Goal: Information Seeking & Learning: Learn about a topic

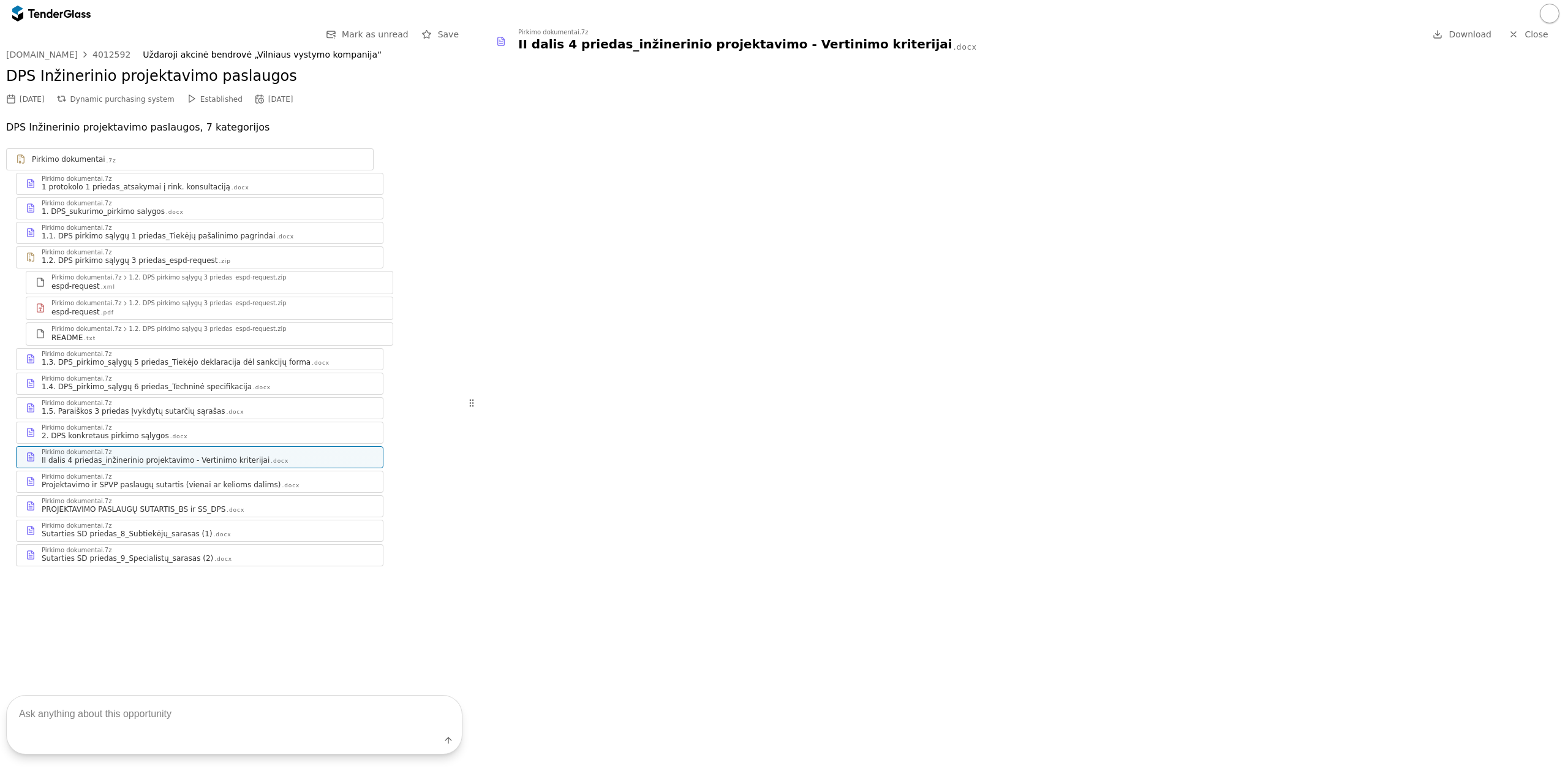
click at [121, 160] on div "Pirkimo dokumentai .7z" at bounding box center [198, 160] width 332 height 10
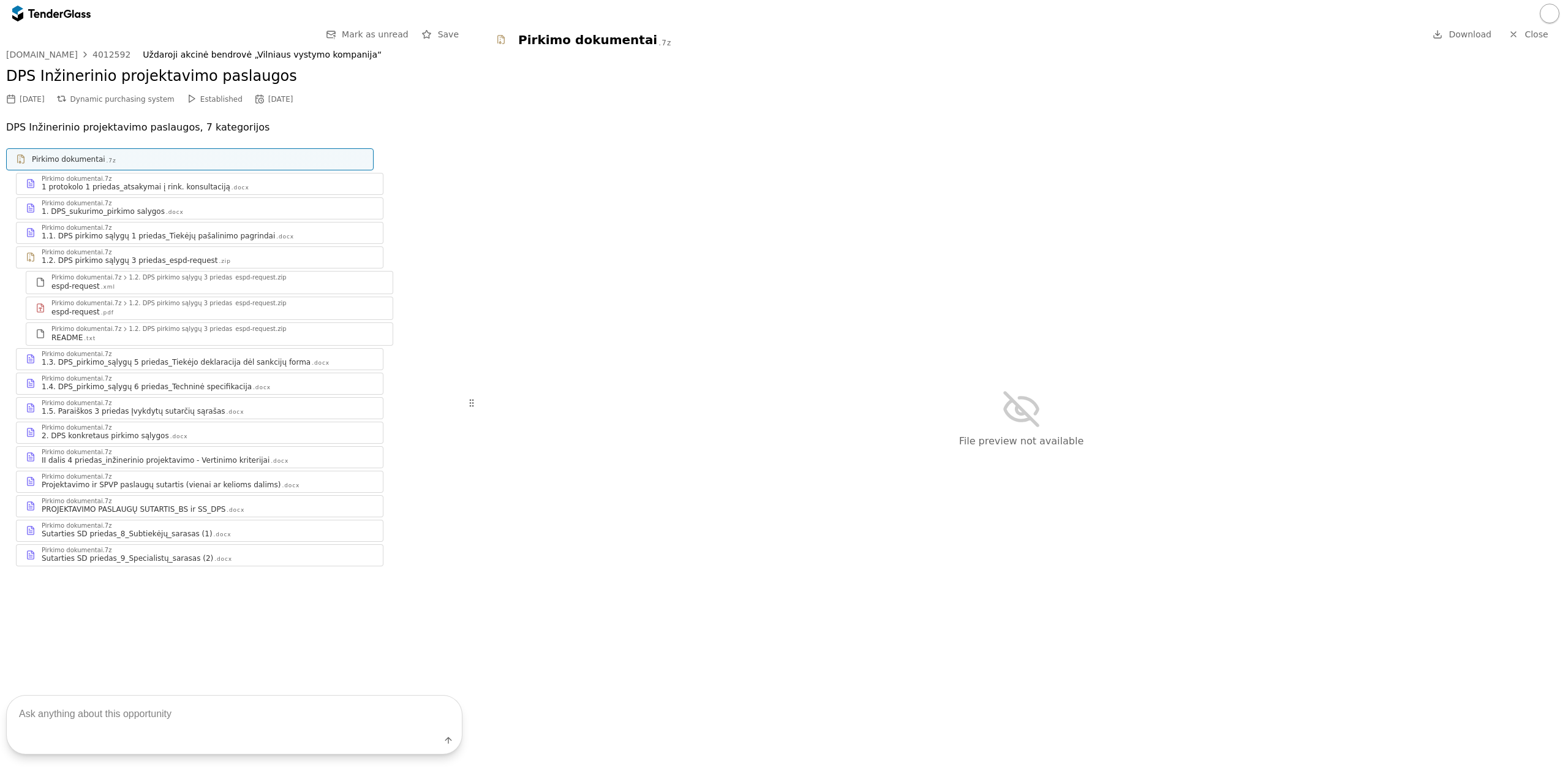
click at [156, 180] on div "Pirkimo dokumentai.7z" at bounding box center [208, 179] width 332 height 6
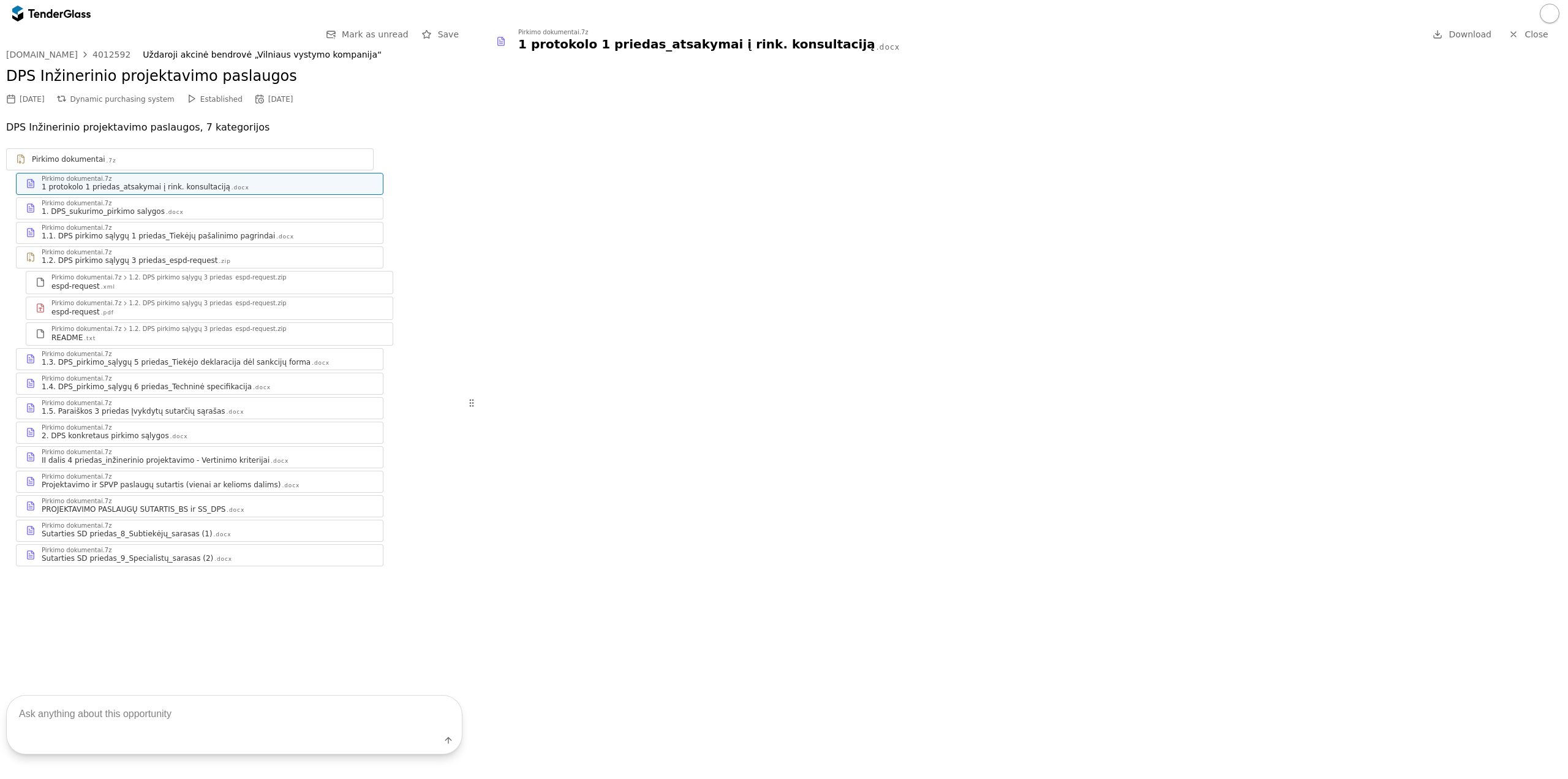
click at [170, 205] on div "Pirkimo dokumentai.7z" at bounding box center [208, 204] width 332 height 6
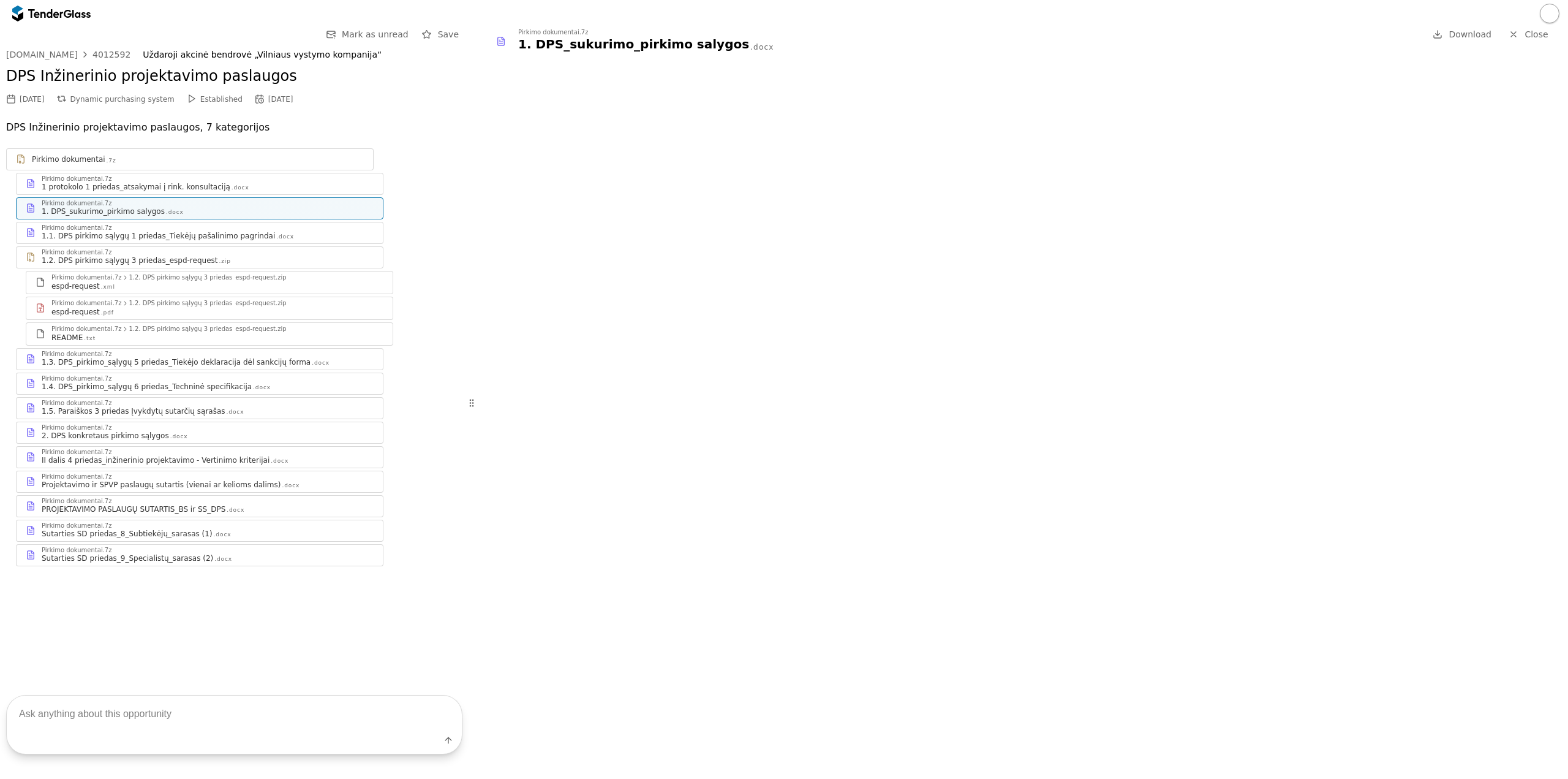
click at [176, 231] on div "1.1. DPS pirkimo sąlygų 1 priedas_Tiekėjų pašalinimo pagrindai" at bounding box center [159, 236] width 234 height 10
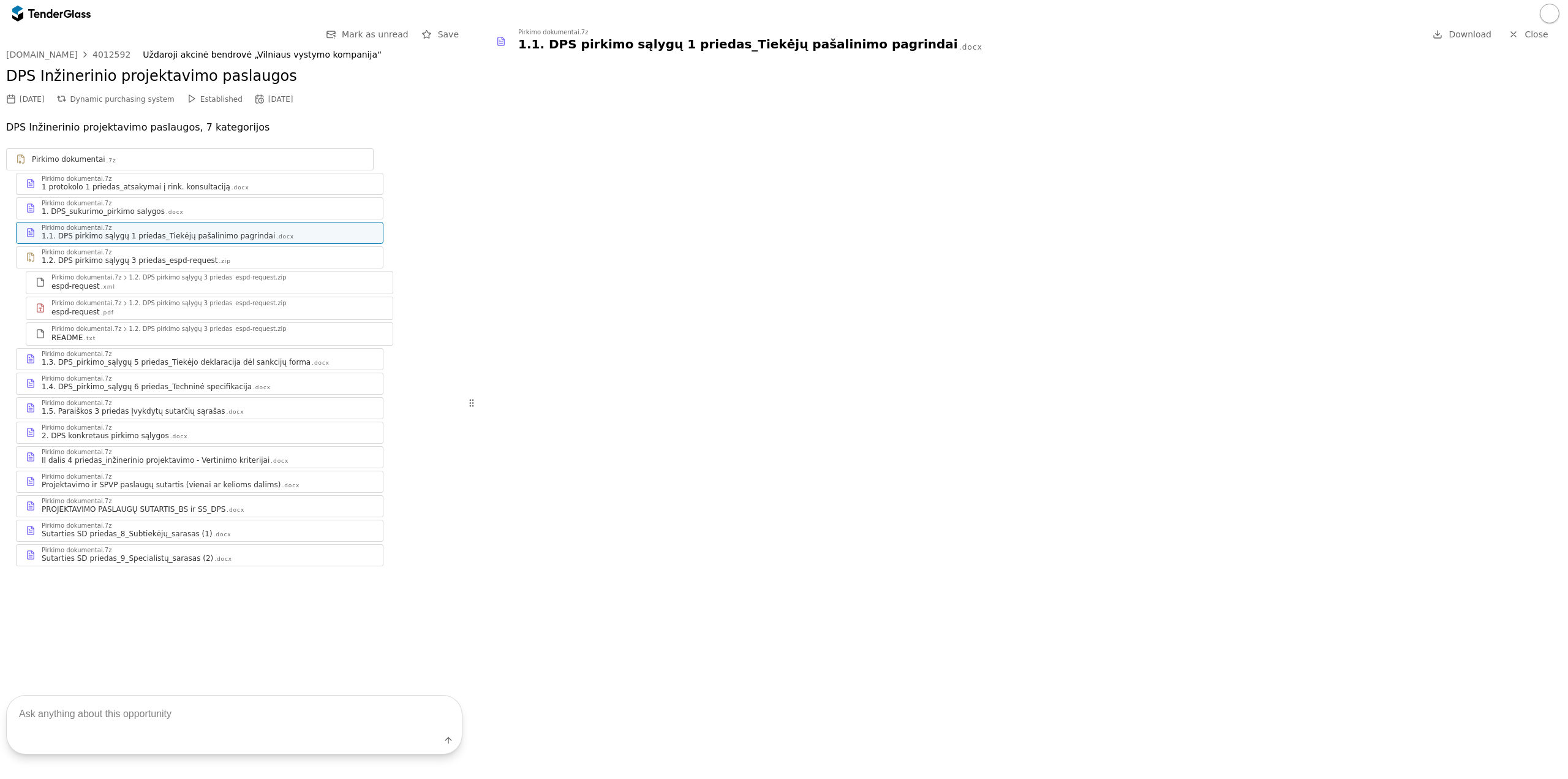
click at [172, 252] on div "Pirkimo dokumentai.7z" at bounding box center [208, 253] width 332 height 6
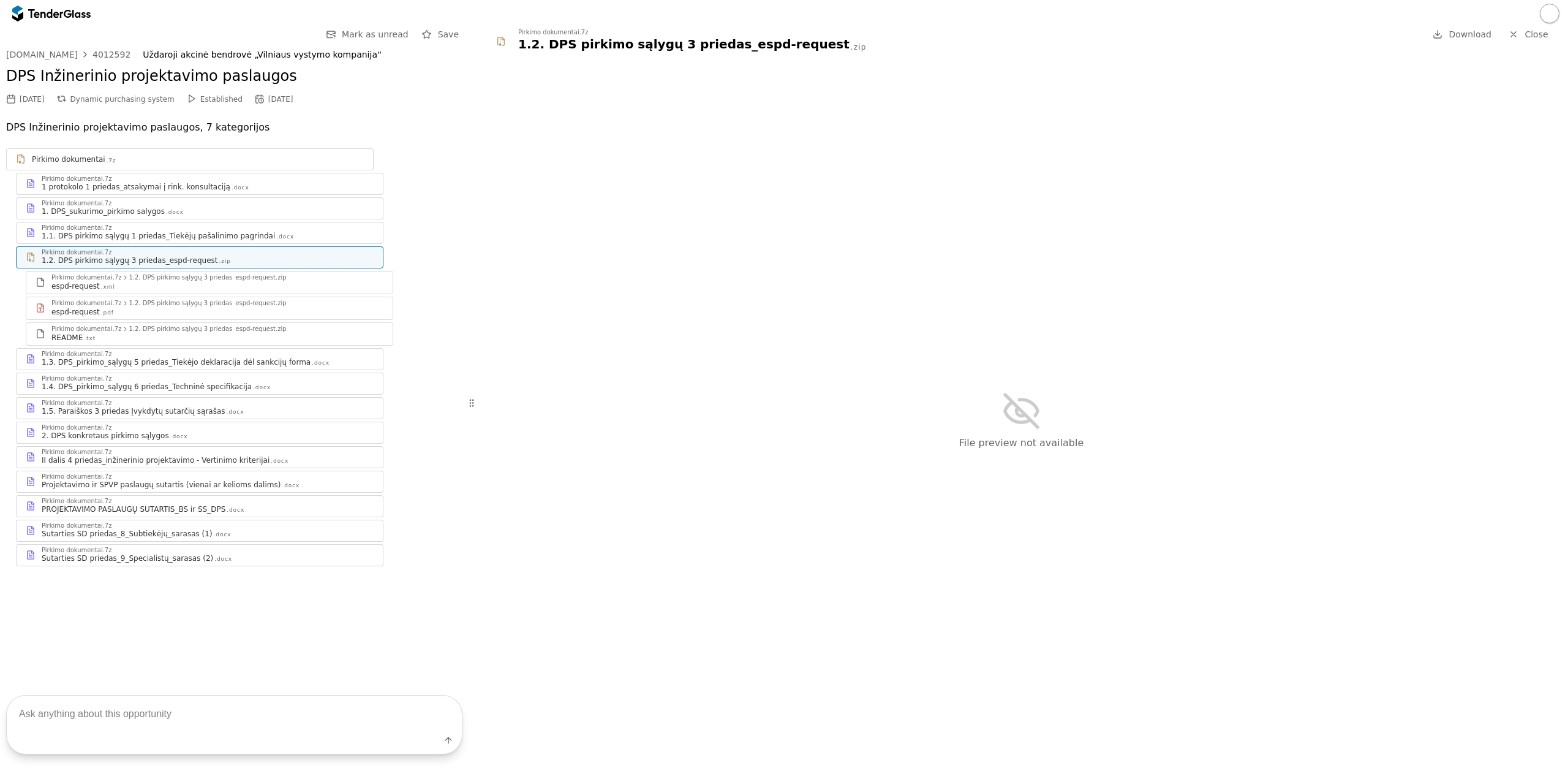
click at [96, 236] on div "1.1. DPS pirkimo sąlygų 1 priedas_Tiekėjų pašalinimo pagrindai" at bounding box center [159, 236] width 234 height 10
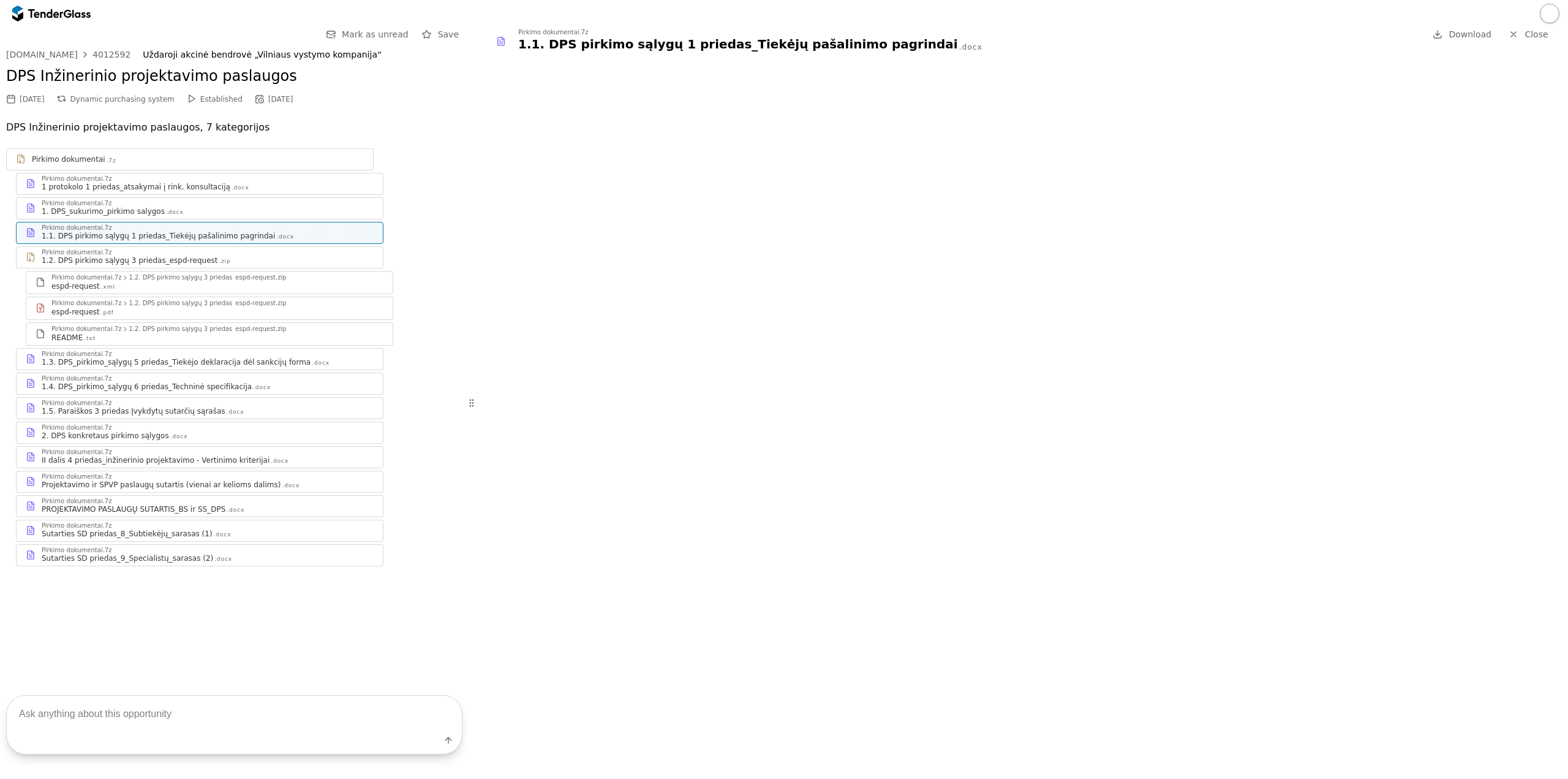
click at [96, 209] on div "1. DPS_sukurimo_pirkimo salygos" at bounding box center [103, 211] width 123 height 10
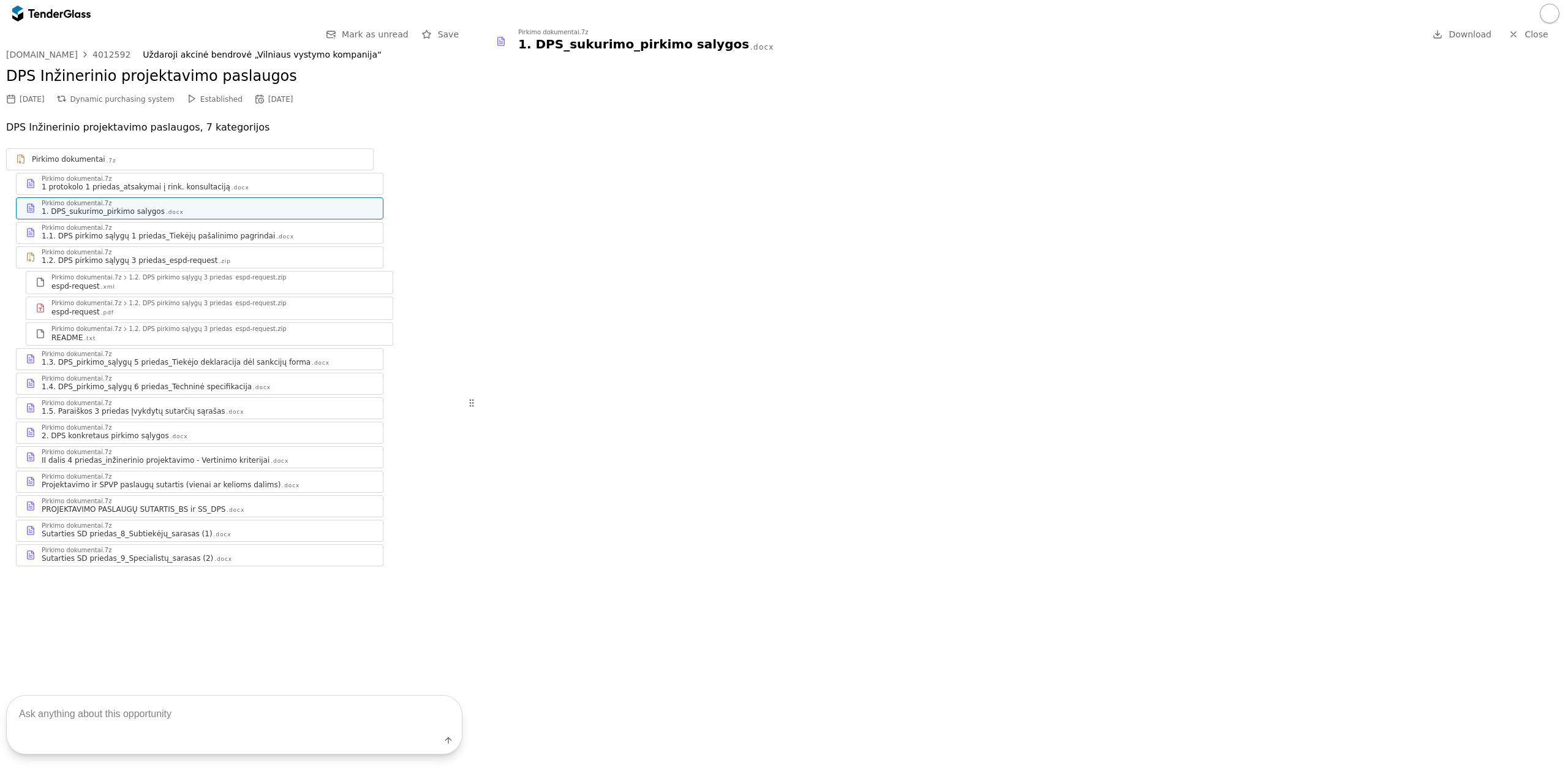
click at [89, 196] on div "Pirkimo dokumentai .7z Pirkimo dokumentai.7z 1 protokolo 1 priedas_atsakymai į …" at bounding box center [234, 357] width 457 height 418
click at [78, 167] on div "Pirkimo dokumentai .7z" at bounding box center [189, 159] width 366 height 15
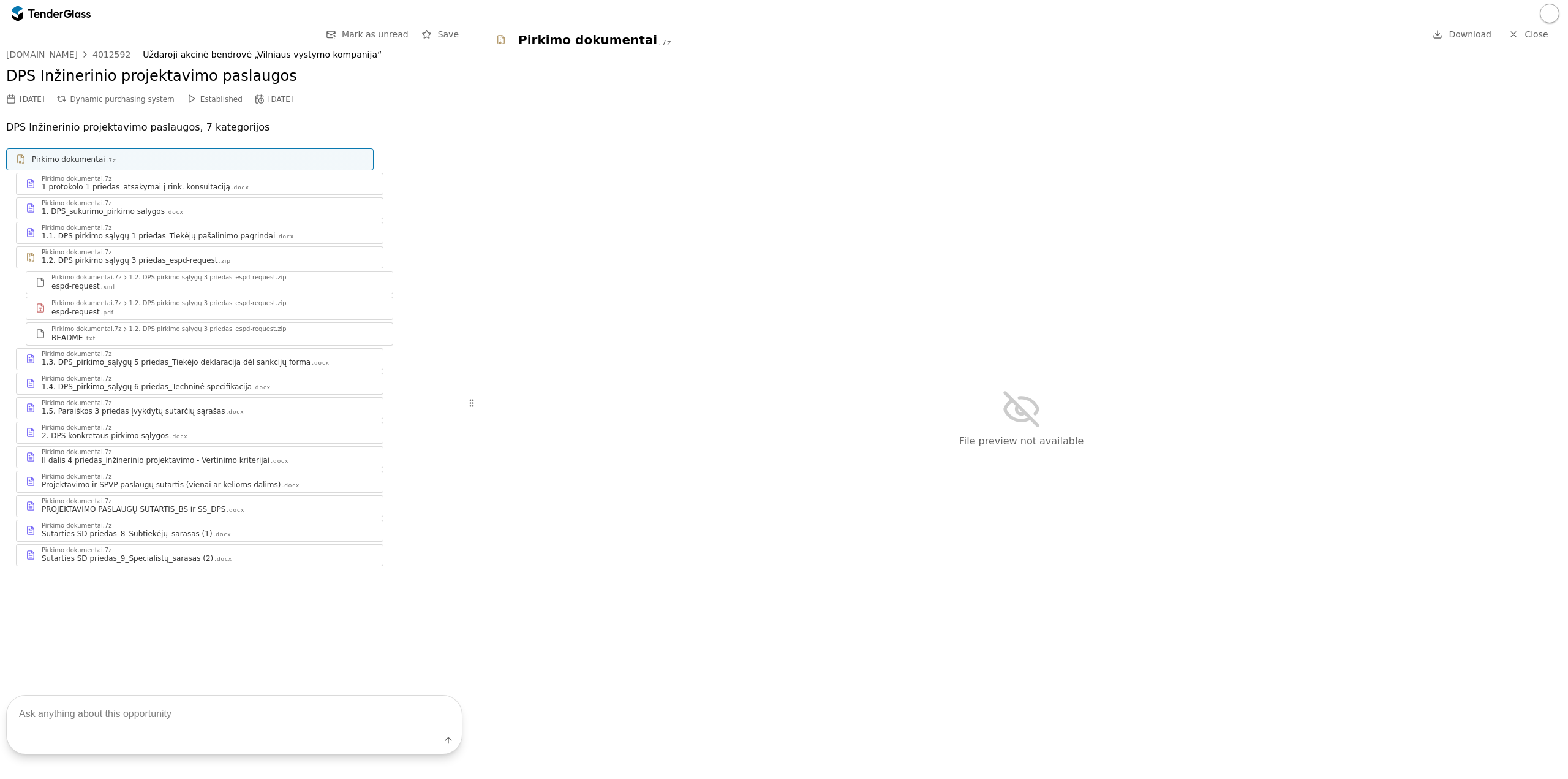
click at [79, 211] on div "1. DPS_sukurimo_pirkimo salygos" at bounding box center [103, 211] width 123 height 10
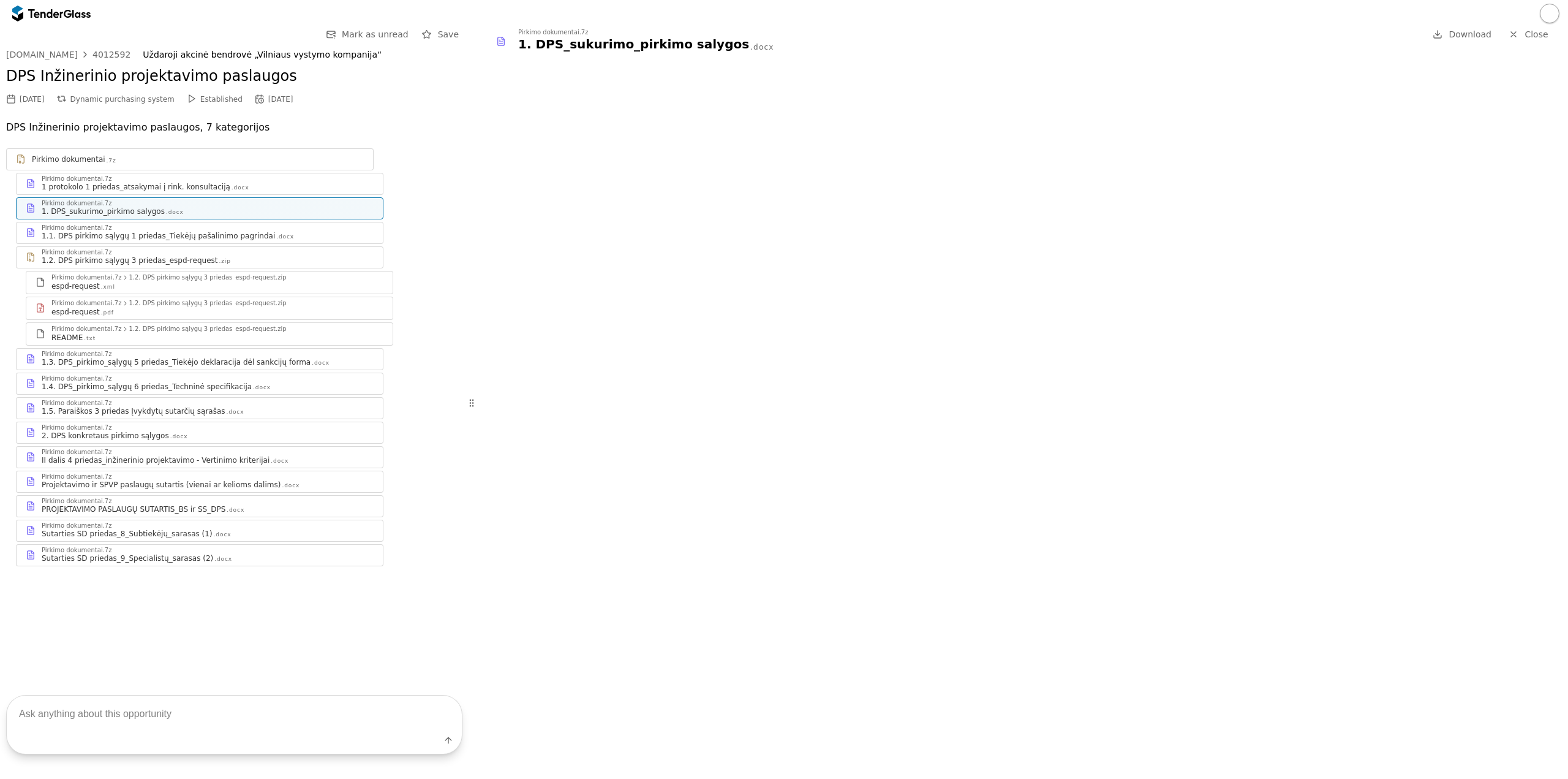
click at [183, 382] on div "1.4. DPS_pirkimo_sąlygų 6 priedas_Techninė specifikacija" at bounding box center [147, 387] width 210 height 10
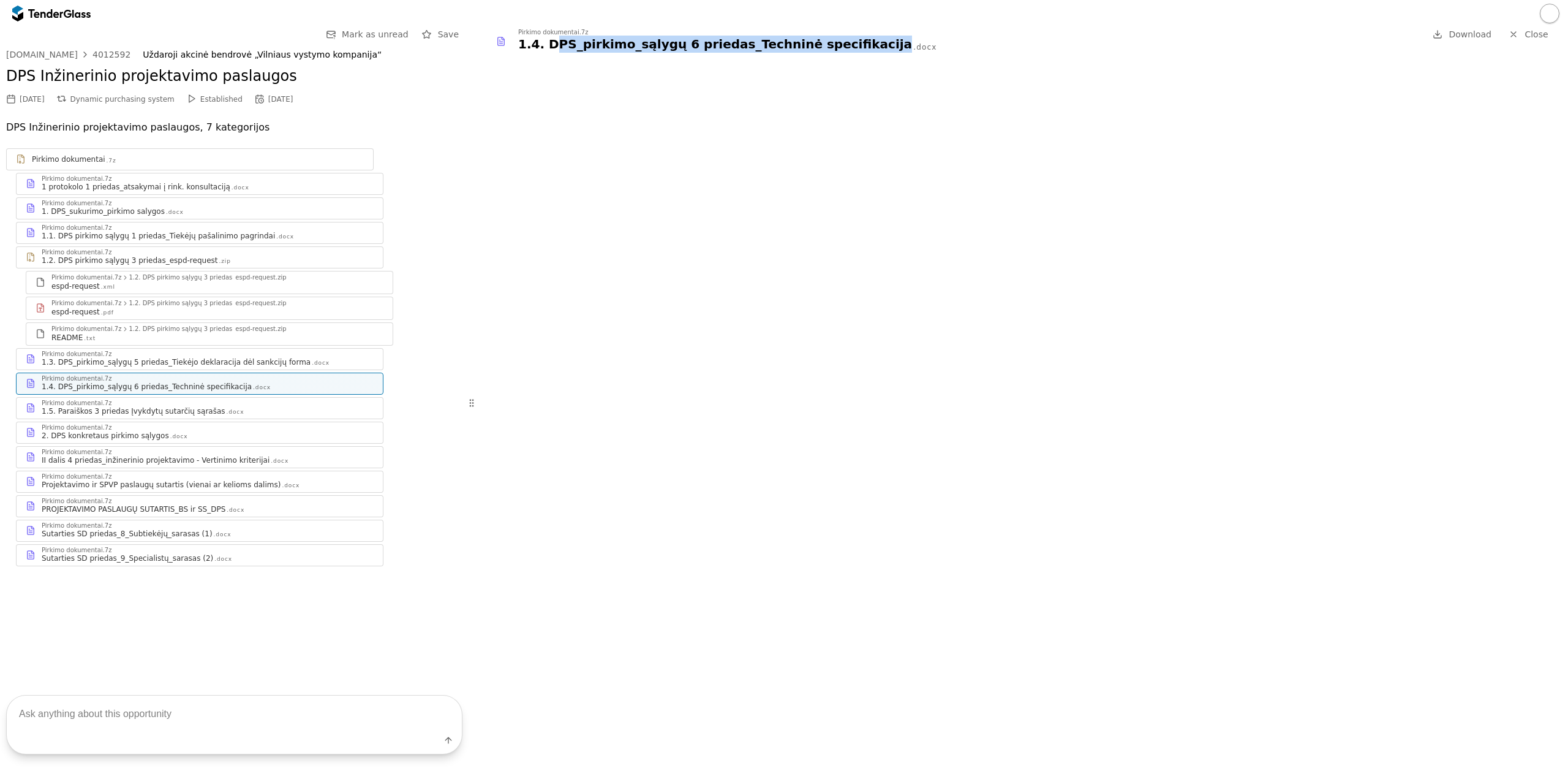
drag, startPoint x: 844, startPoint y: 42, endPoint x: 549, endPoint y: 57, distance: 295.4
click at [549, 57] on div "Pirkimo dokumentai.7z 1.4. DPS_pirkimo_sąlygų 6 priedas_Techninė specifikacija …" at bounding box center [1021, 402] width 1094 height 752
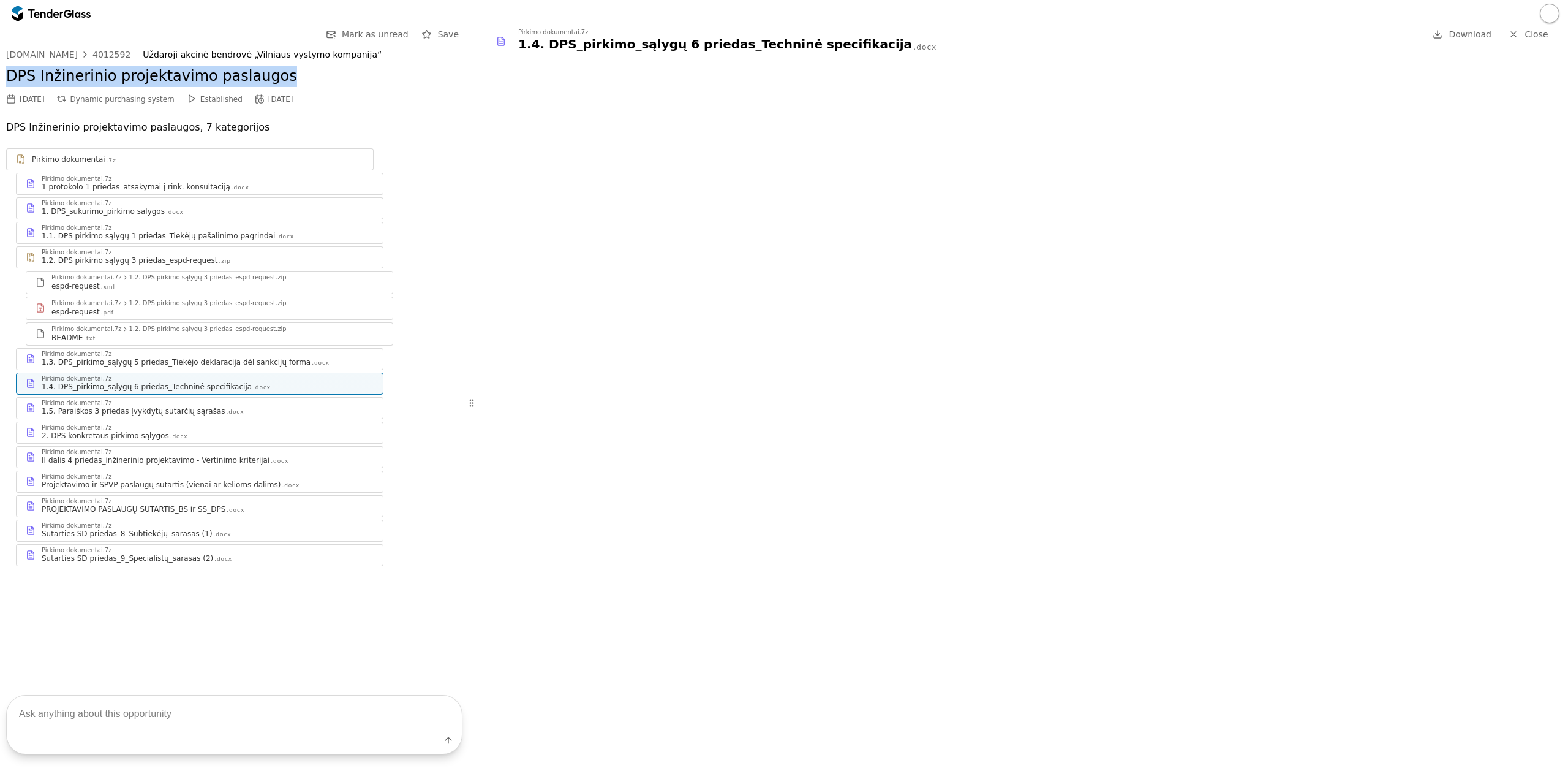
drag, startPoint x: 0, startPoint y: 76, endPoint x: 306, endPoint y: 68, distance: 306.1
click at [306, 68] on div "Go Back Mark as unread Save viesiejipirkimai.lt 4012592 Uždaroji akcinė bendrov…" at bounding box center [234, 348] width 469 height 644
copy h2 "DPS Inžinerinio projektavimo paslaugos"
drag, startPoint x: 339, startPoint y: 50, endPoint x: 126, endPoint y: 56, distance: 213.1
click at [126, 56] on div "viesiejipirkimai.lt 4012592 Uždaroji akcinė bendrovė „Vilniaus vystymo kompanij…" at bounding box center [234, 55] width 457 height 10
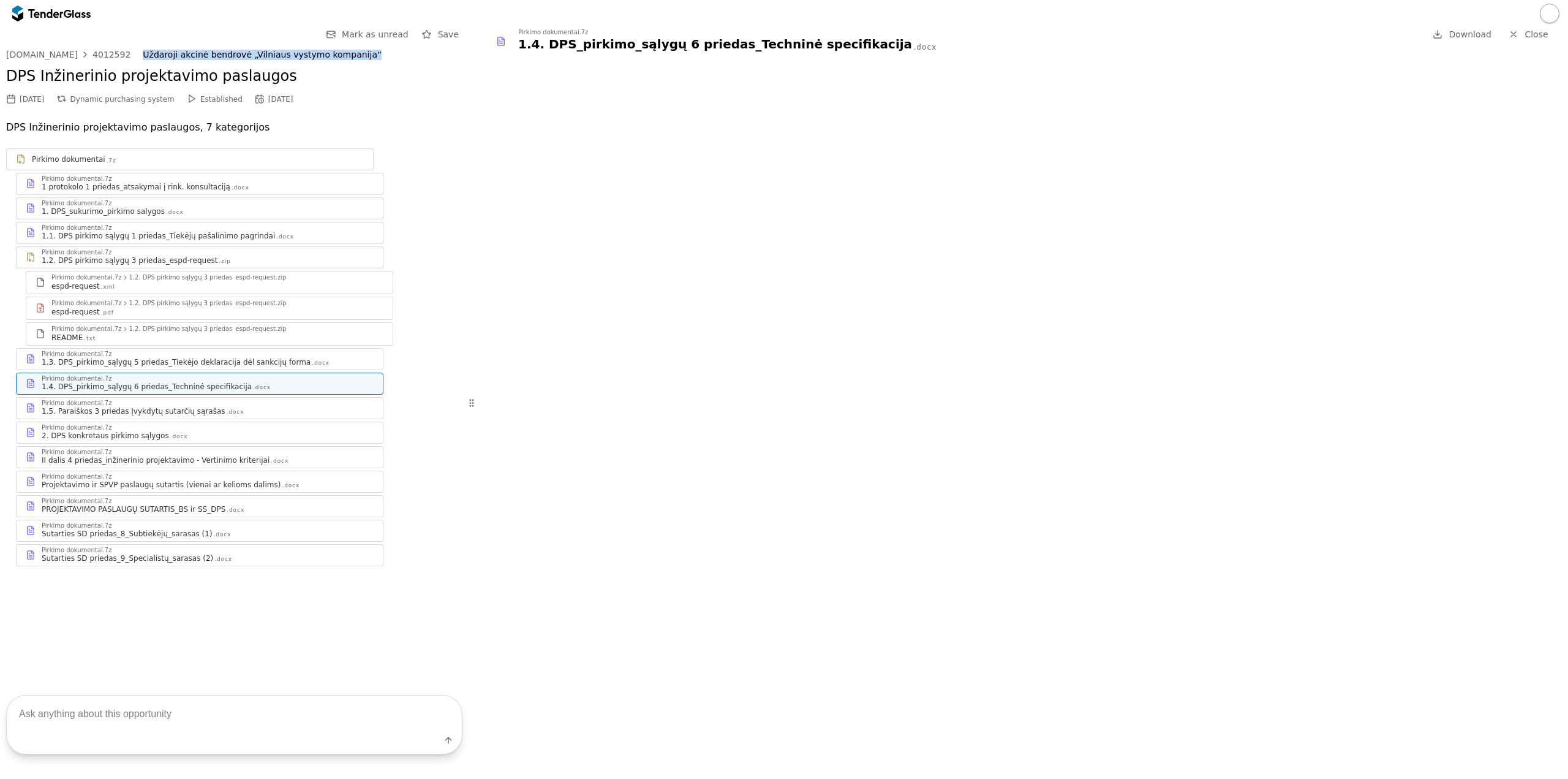
copy div "Uždaroji akcinė bendrovė „Vilniaus vystymo kompanija“"
click at [93, 52] on div "4012592" at bounding box center [111, 54] width 38 height 9
drag, startPoint x: 119, startPoint y: 52, endPoint x: 115, endPoint y: 60, distance: 8.9
click at [81, 53] on div "viesiejipirkimai.lt 4012592 Uždaroji akcinė bendrovė „Vilniaus vystymo kompanij…" at bounding box center [234, 55] width 457 height 10
copy div "4012592"
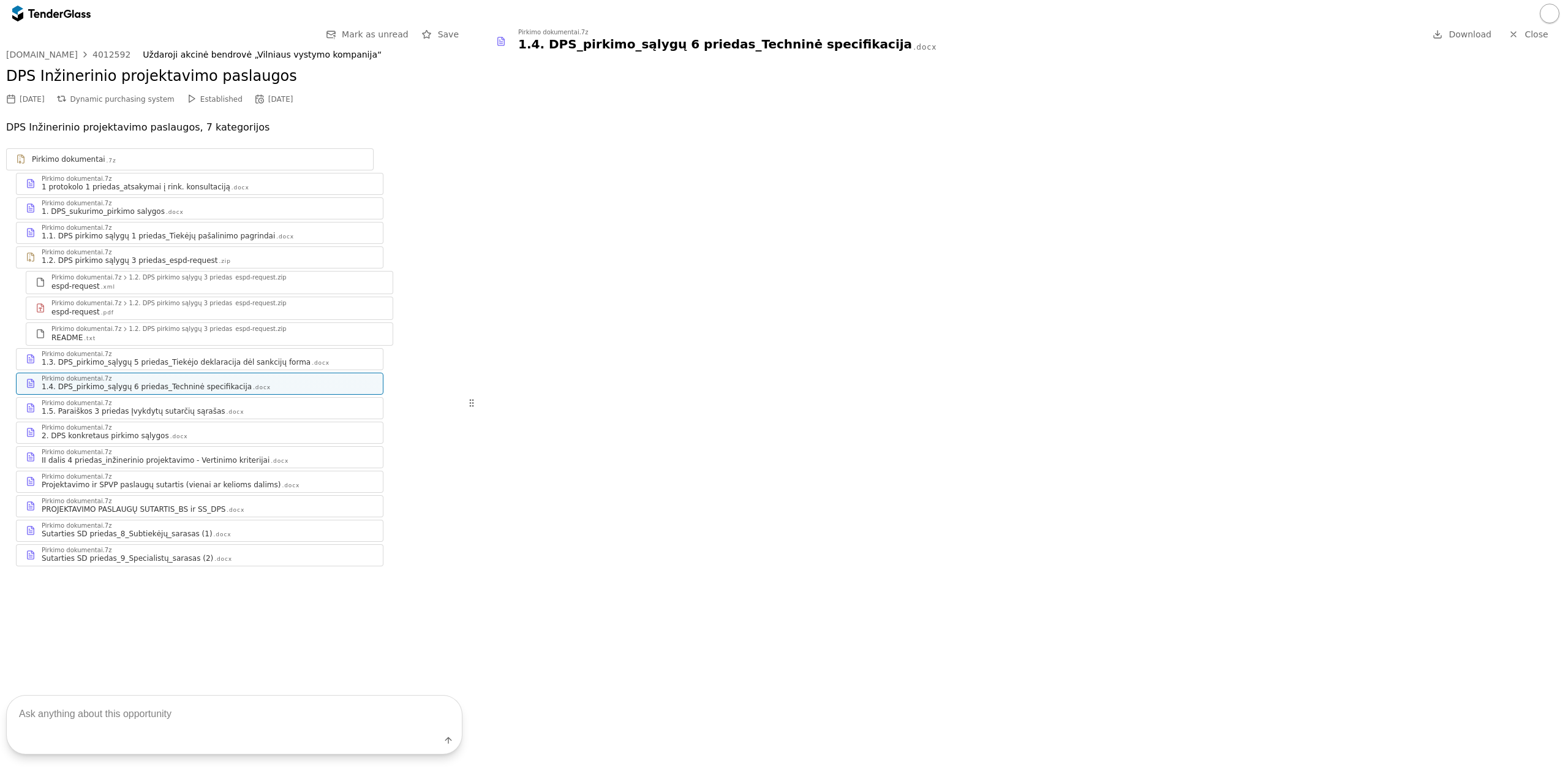
drag, startPoint x: 151, startPoint y: 725, endPoint x: 139, endPoint y: 723, distance: 12.2
click at [149, 724] on textarea at bounding box center [234, 713] width 455 height 36
type textarea "kokios [PERSON_NAME]?"
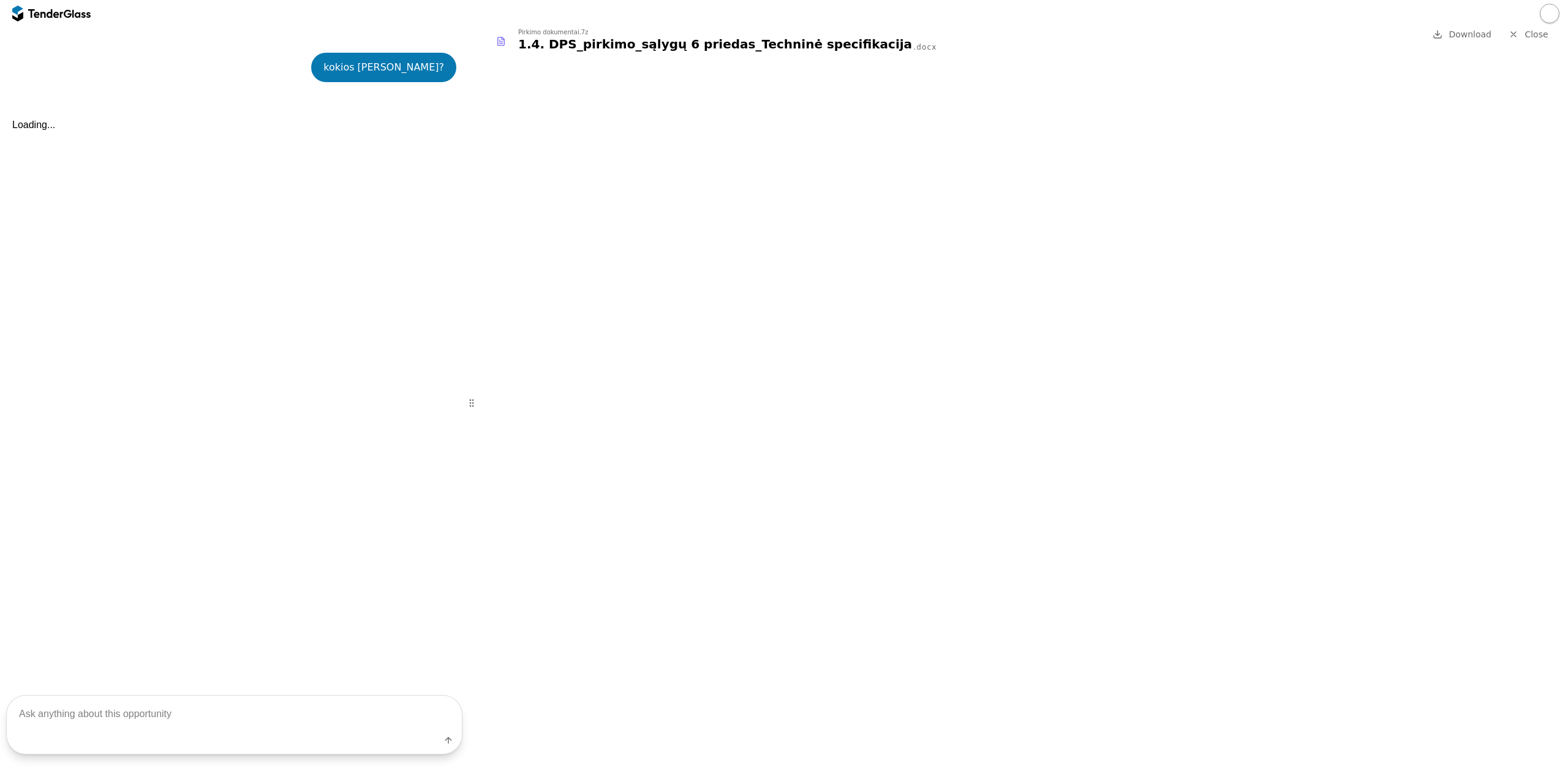
scroll to position [556, 0]
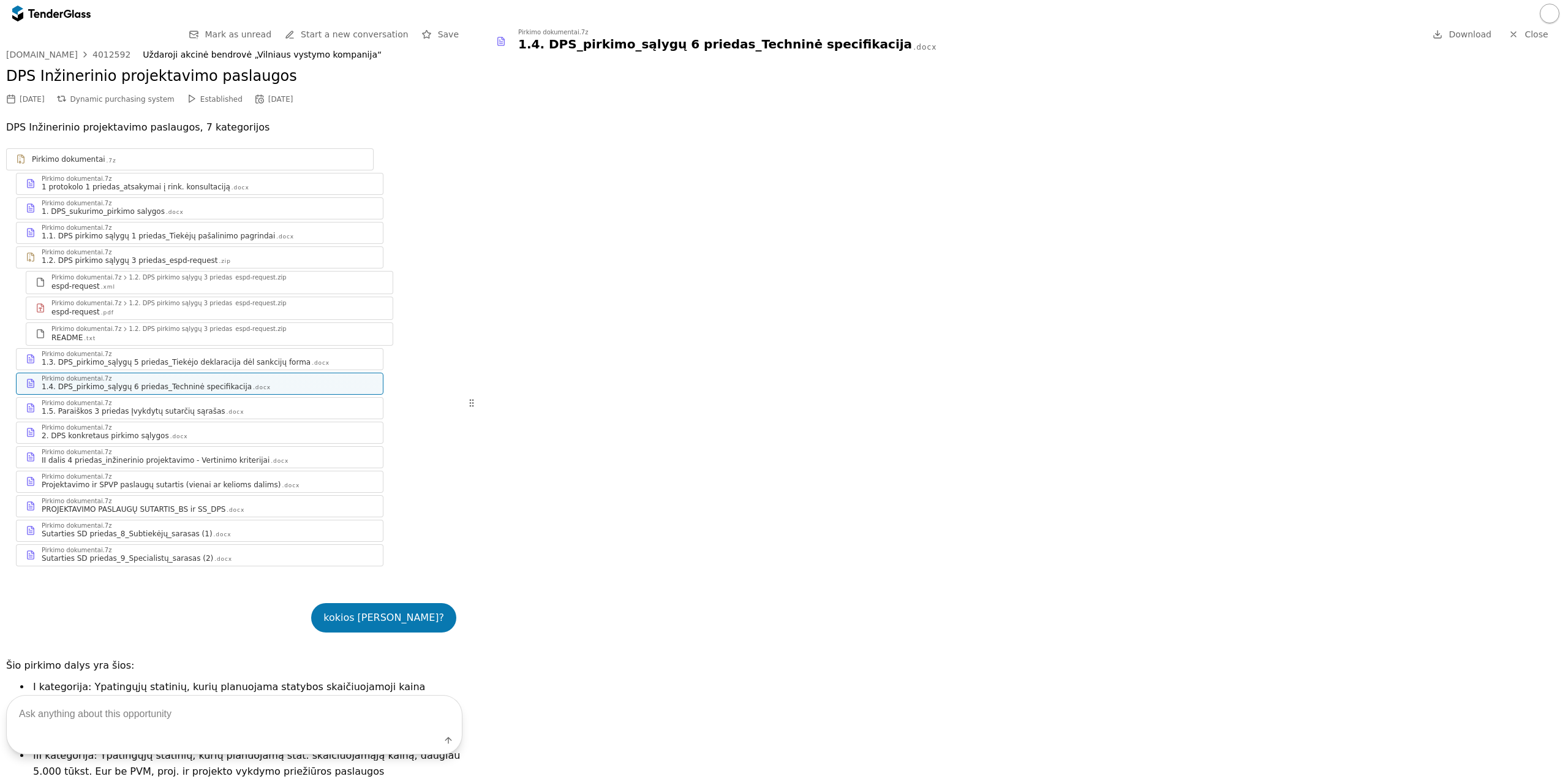
click at [74, 211] on div "1. DPS_sukurimo_pirkimo salygos" at bounding box center [103, 211] width 123 height 10
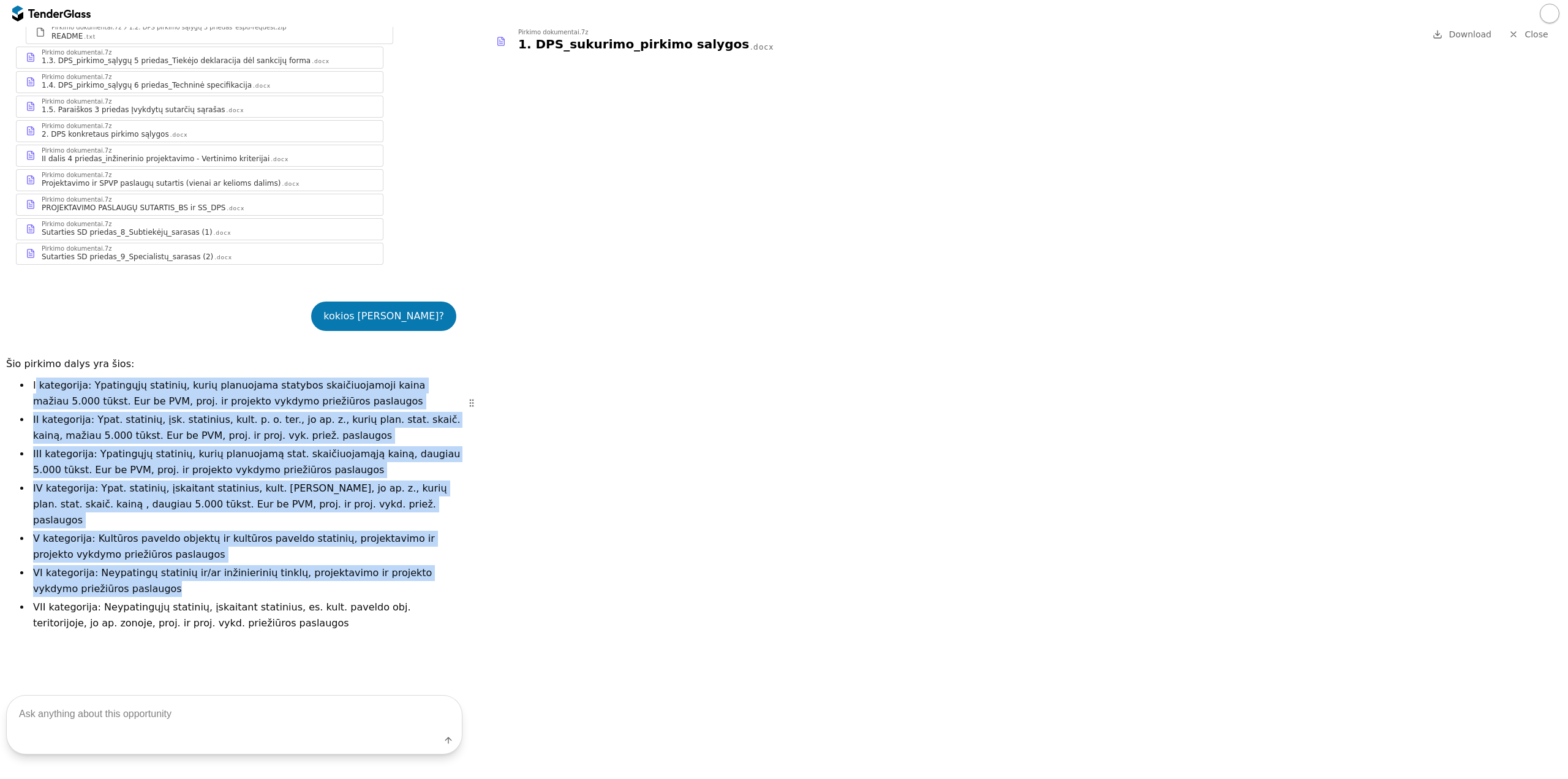
scroll to position [306, 0]
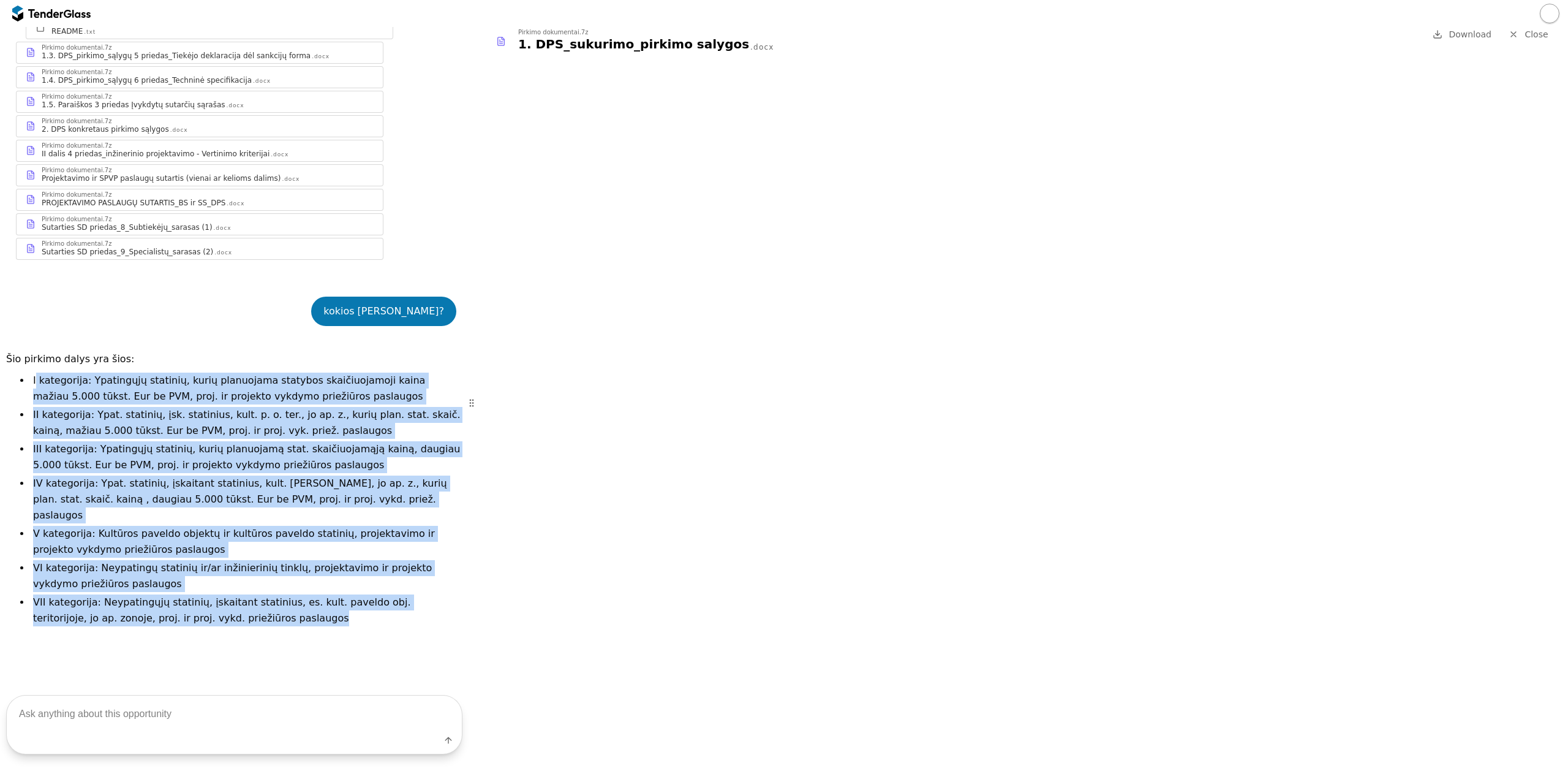
drag, startPoint x: 45, startPoint y: 504, endPoint x: 259, endPoint y: 599, distance: 234.1
click at [259, 599] on ul "I kategorija: Ypatingųjų statinių, kurių planuojama statybos skaičiuojamoji kai…" at bounding box center [246, 500] width 432 height 256
copy ul "kategorija: Ypatingųjų statinių, kurių planuojama statybos skaičiuojamoji kaina…"
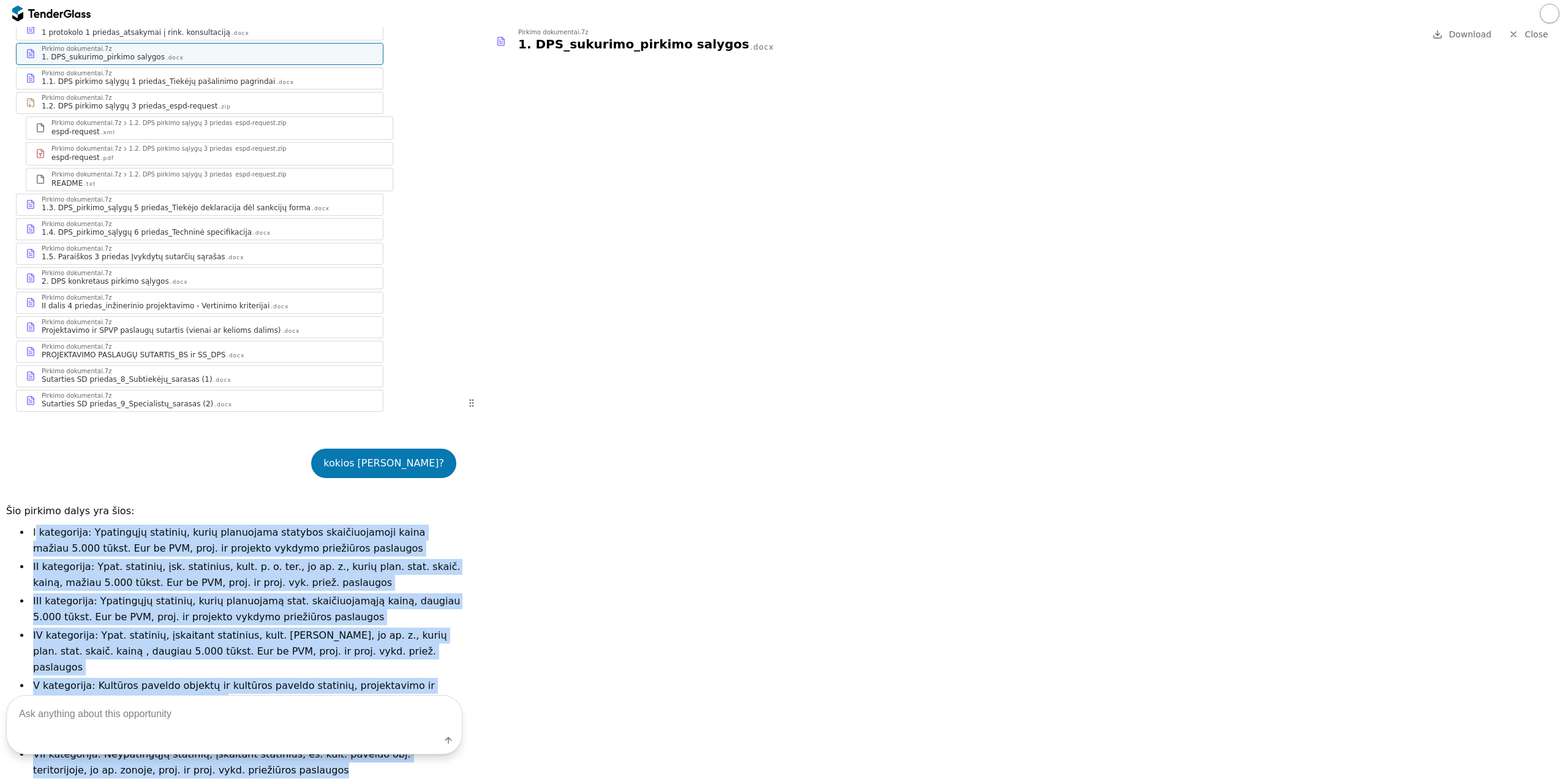
scroll to position [0, 0]
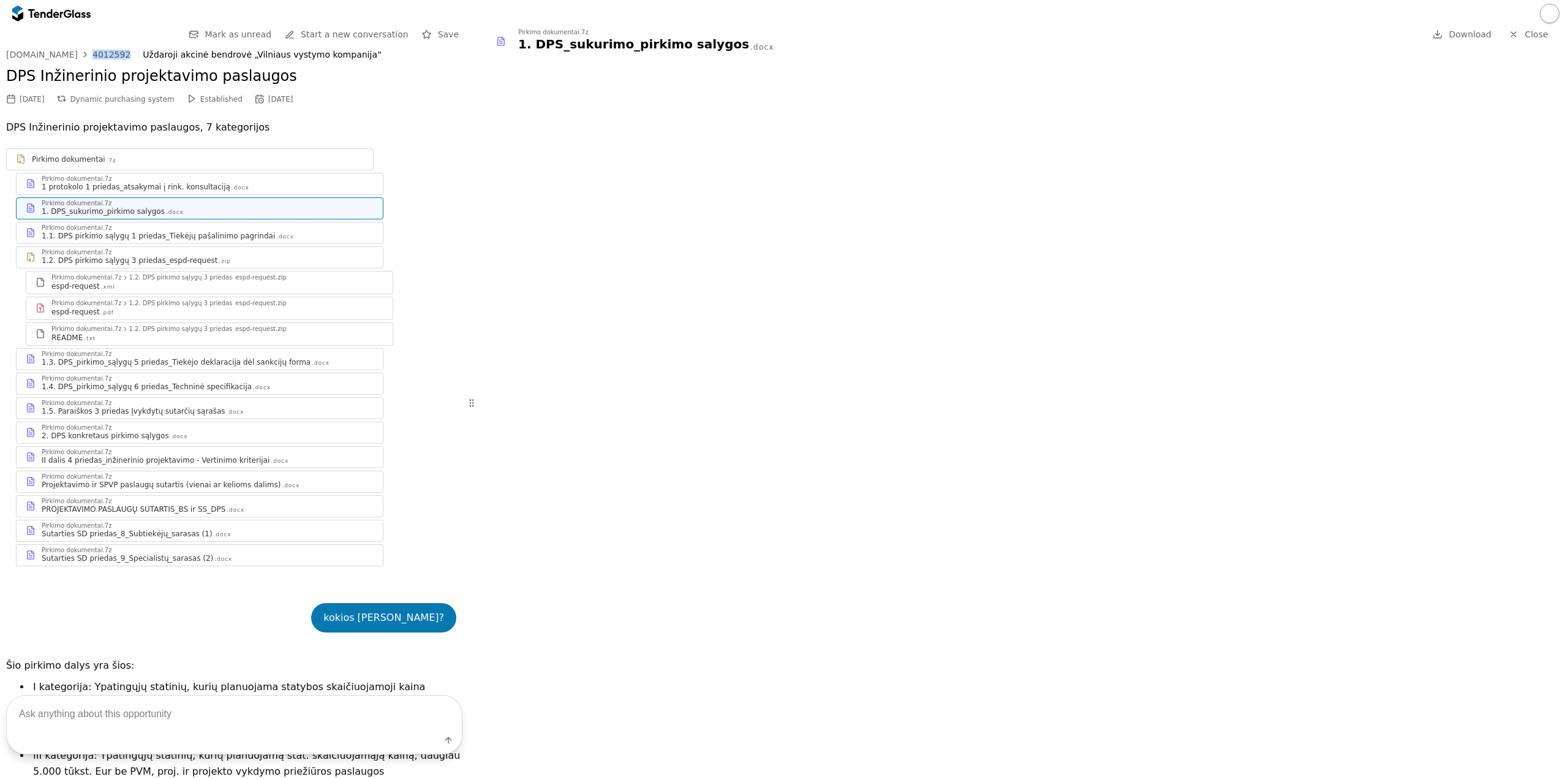
drag, startPoint x: 117, startPoint y: 50, endPoint x: 84, endPoint y: 49, distance: 33.0
click at [84, 49] on div "Go Back Mark as unread Start a new conversation Save viesiejipirkimai.lt 401259…" at bounding box center [234, 626] width 457 height 1199
copy div "4012592"
drag, startPoint x: 271, startPoint y: 77, endPoint x: 0, endPoint y: 85, distance: 271.1
click at [0, 85] on div "Go Back Mark as unread Start a new conversation Save viesiejipirkimai.lt 401259…" at bounding box center [234, 626] width 469 height 1199
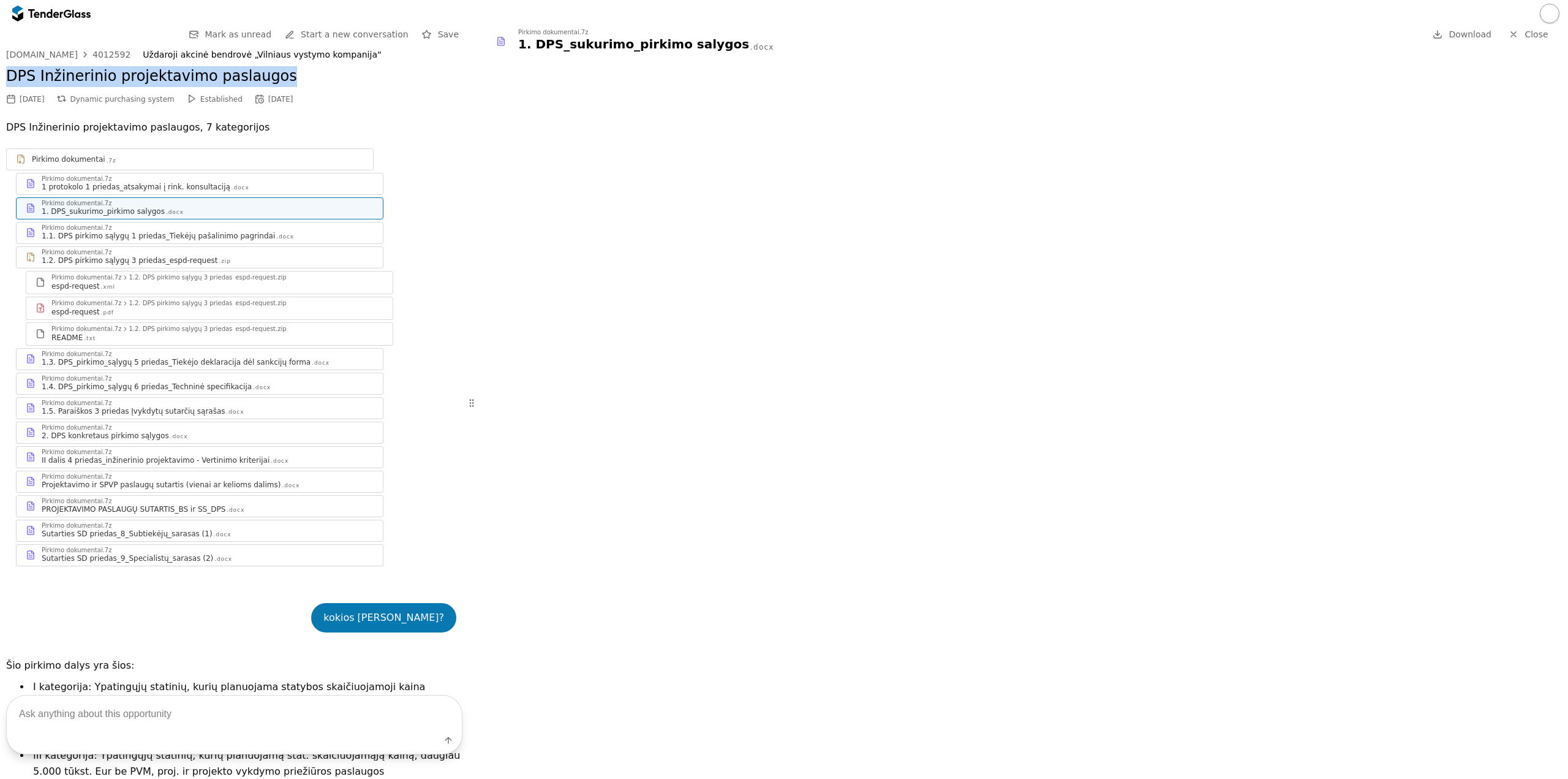
copy h2 "DPS Inžinerinio projektavimo paslaugos"
drag, startPoint x: 350, startPoint y: 52, endPoint x: 230, endPoint y: 52, distance: 120.0
click at [230, 52] on div "Uždaroji akcinė bendrovė „Vilniaus vystymo kompanija“" at bounding box center [296, 55] width 307 height 10
click at [229, 51] on div "Uždaroji akcinė bendrovė „Vilniaus vystymo kompanija“" at bounding box center [296, 55] width 307 height 10
drag, startPoint x: 229, startPoint y: 51, endPoint x: 326, endPoint y: 54, distance: 97.0
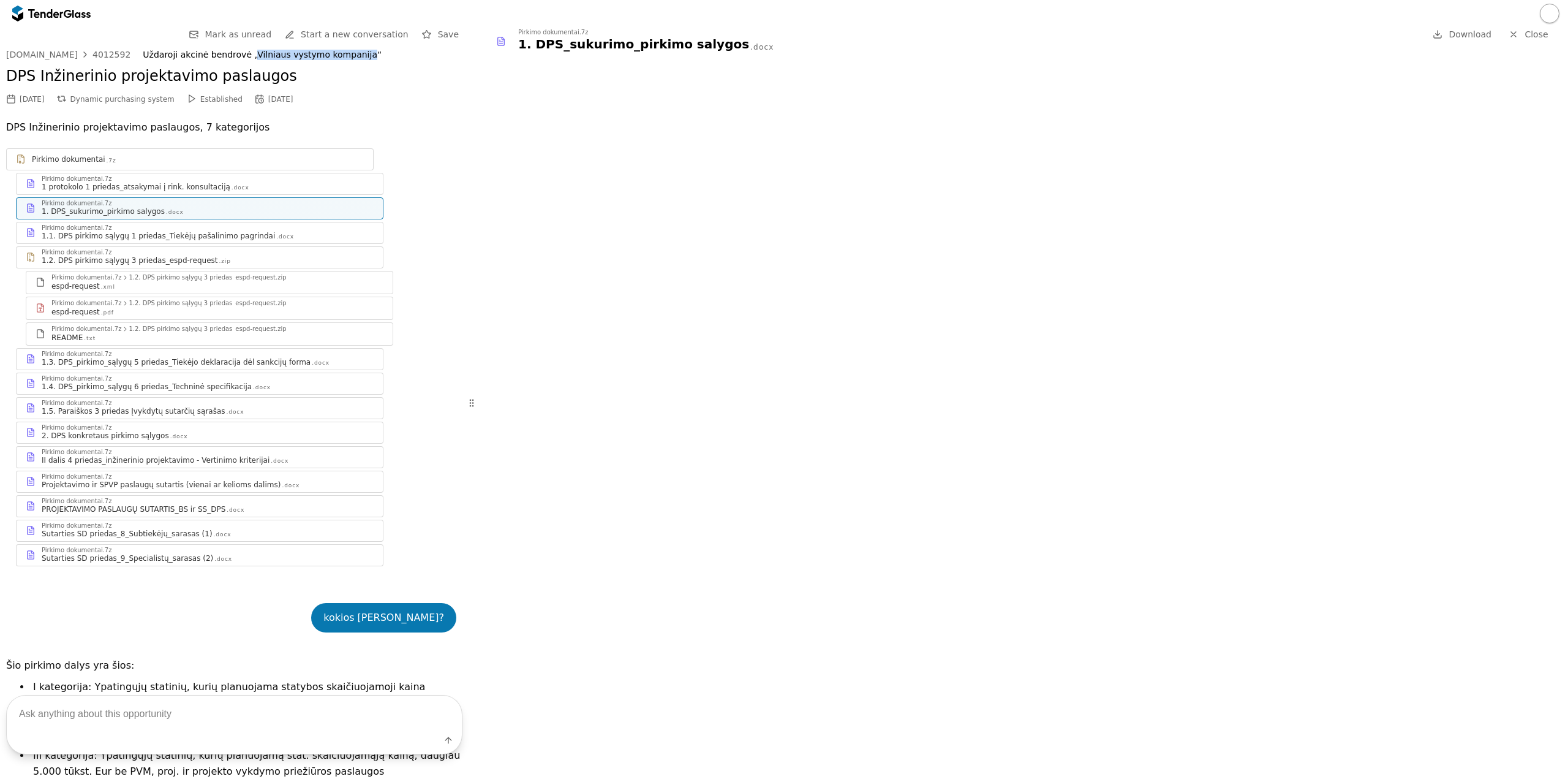
click at [326, 54] on div "Uždaroji akcinė bendrovė „Vilniaus vystymo kompanija“" at bounding box center [296, 55] width 307 height 10
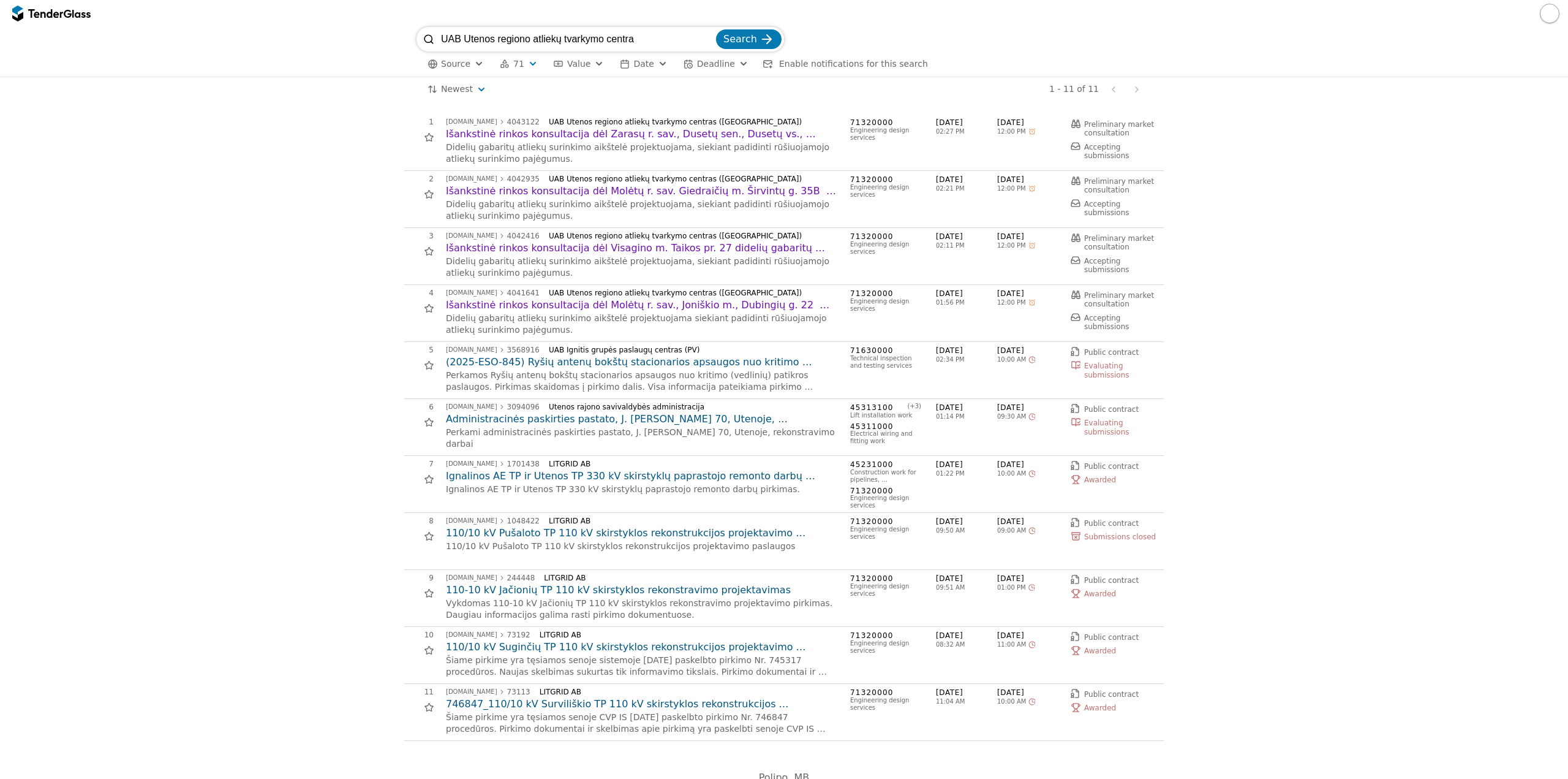
drag, startPoint x: 653, startPoint y: 34, endPoint x: 225, endPoint y: 39, distance: 428.0
click at [225, 39] on div "UAB Utenos regiono atliekų tvarkymo centra Search Source 71 Type Buyer Value Da…" at bounding box center [784, 52] width 1556 height 50
click at [251, 380] on div "1 viesiejipirkimai.lt 4043122 UAB Utenos regiono atliekų tvarkymo centras (PV) …" at bounding box center [784, 427] width 1556 height 651
click at [734, 38] on span "Search" at bounding box center [740, 39] width 34 height 11
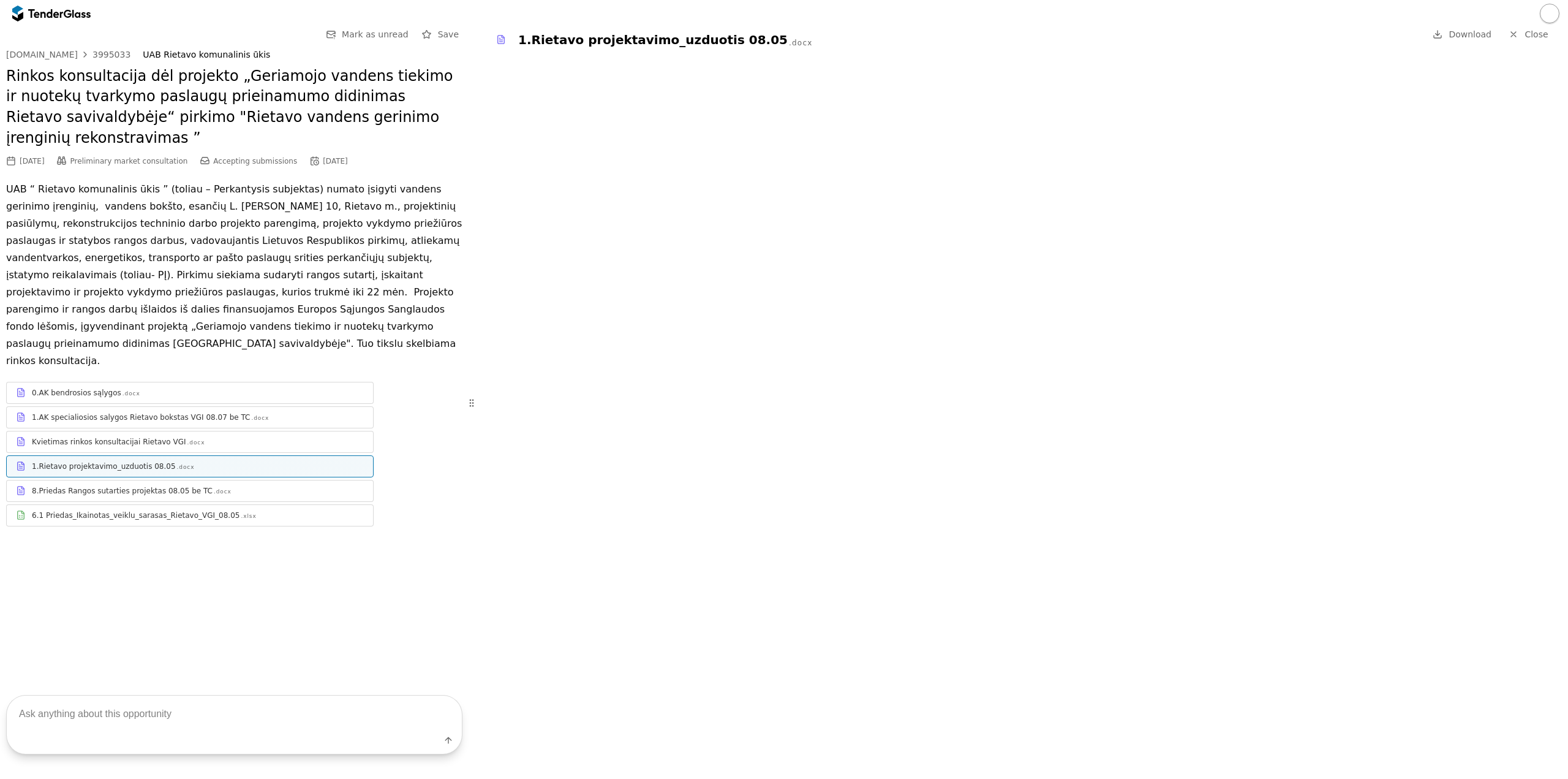
click at [57, 9] on div at bounding box center [45, 13] width 35 height 8
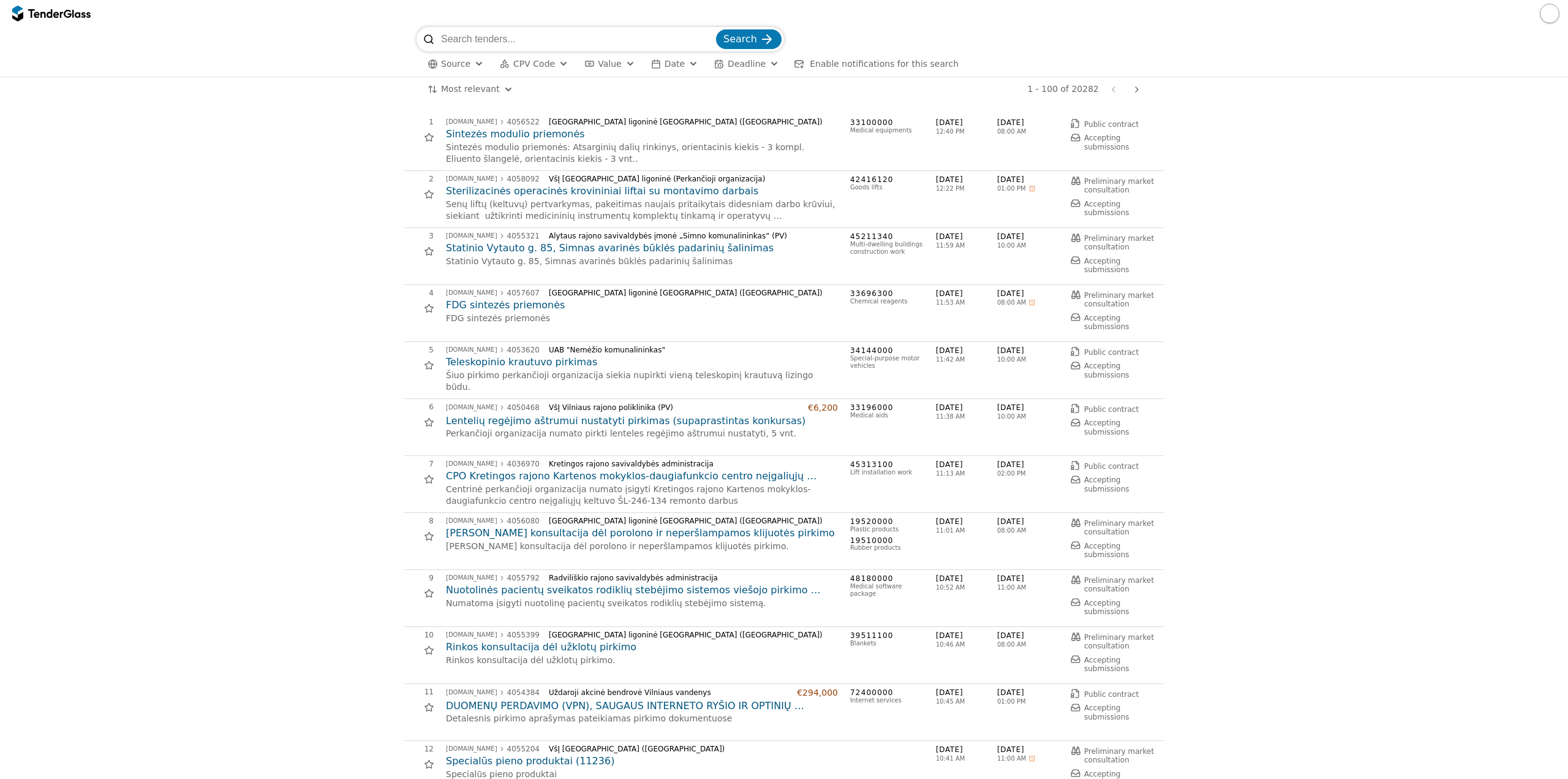
click at [533, 65] on span "CPV Code" at bounding box center [534, 64] width 42 height 10
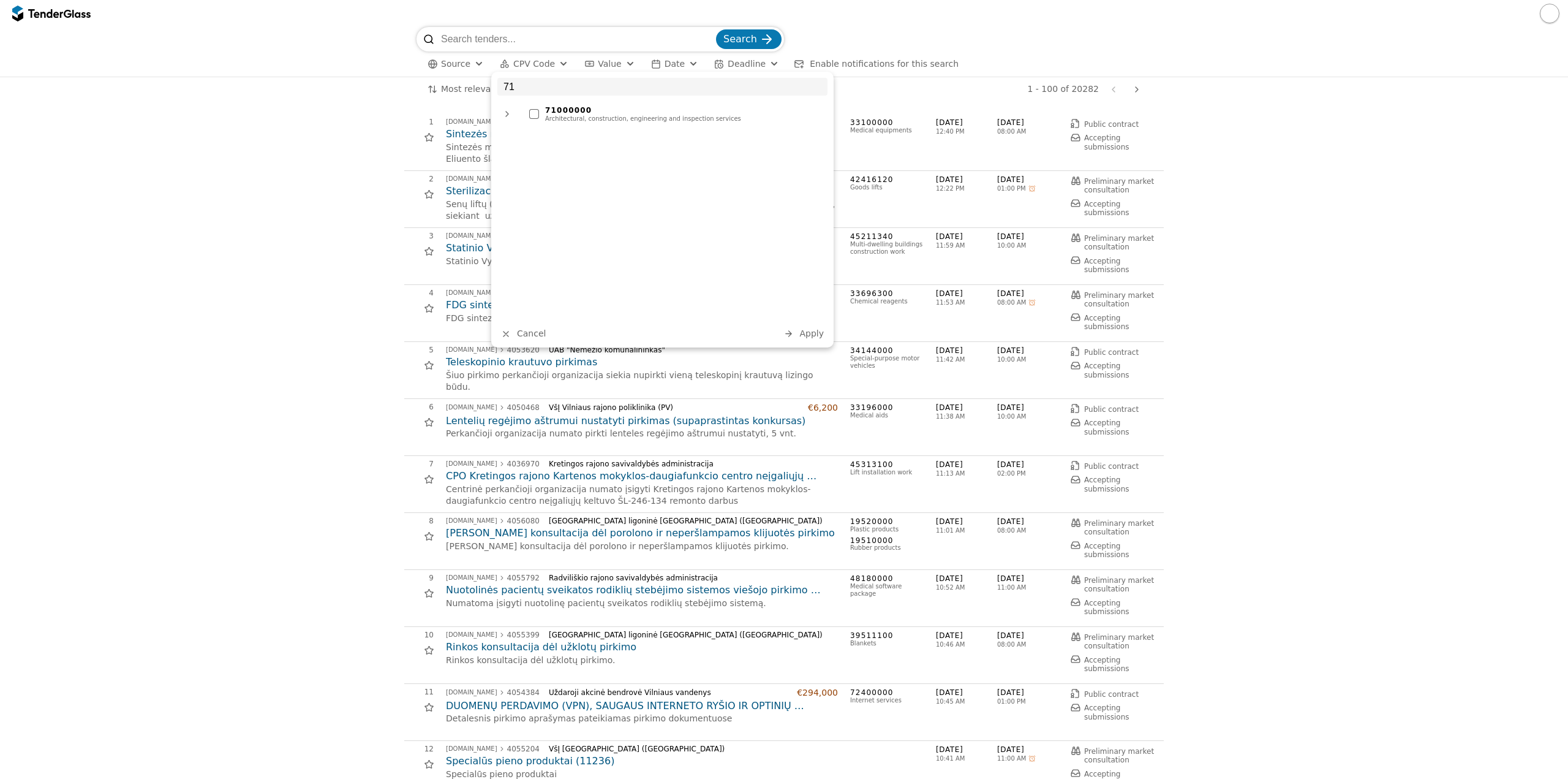
type input "71"
click at [544, 123] on div "71000000 Architectural, construction, engineering and inspection services" at bounding box center [676, 114] width 304 height 22
click at [810, 333] on span "Apply" at bounding box center [812, 334] width 24 height 10
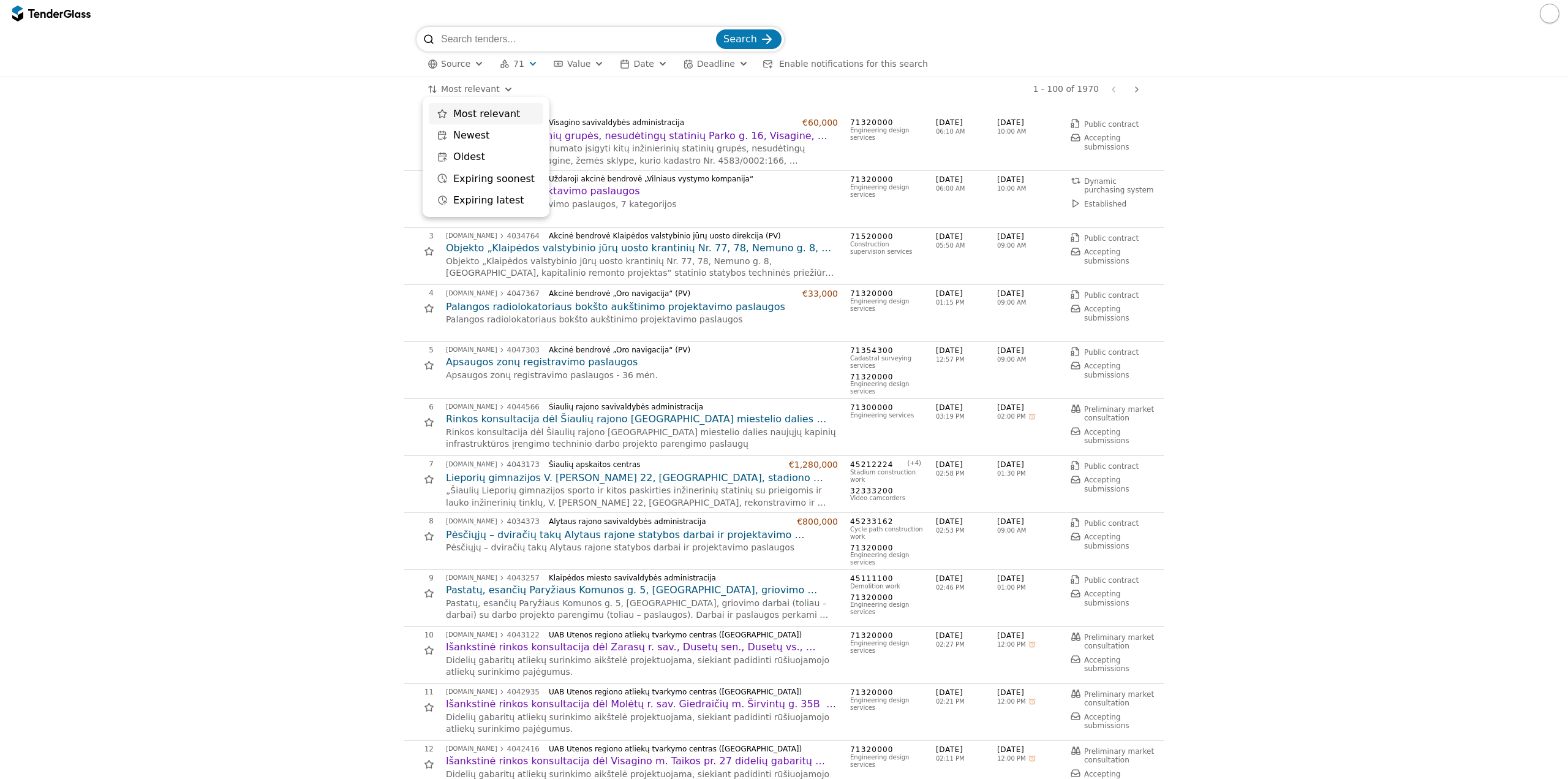
click at [470, 87] on html "Search Source 71 Type Buyer Value Date Deadline Enable notifications for this s…" at bounding box center [784, 389] width 1568 height 779
click at [508, 41] on input "search" at bounding box center [577, 39] width 272 height 24
